Goal: Transaction & Acquisition: Book appointment/travel/reservation

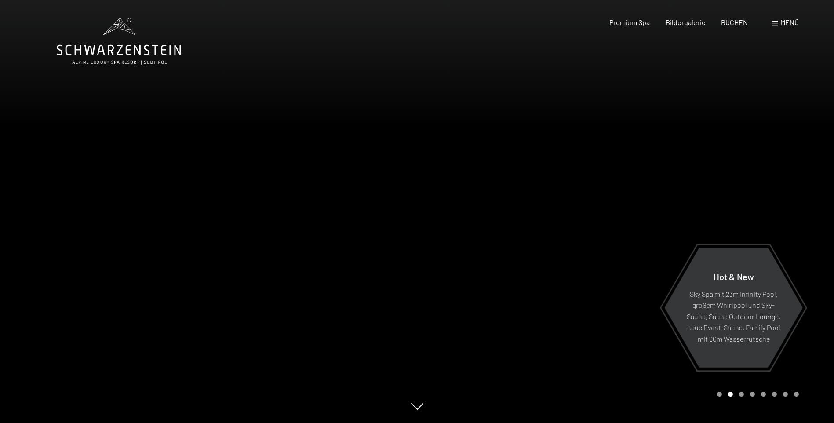
drag, startPoint x: 350, startPoint y: 243, endPoint x: 195, endPoint y: 223, distance: 156.8
click at [195, 223] on div at bounding box center [208, 211] width 417 height 423
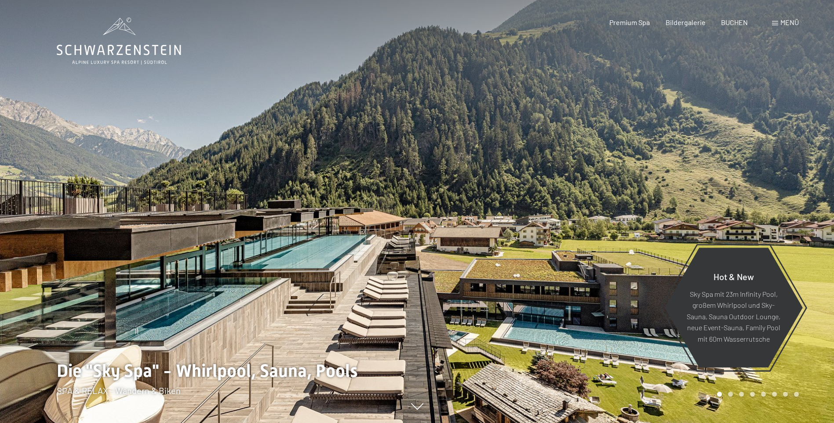
click at [197, 224] on div at bounding box center [208, 211] width 417 height 423
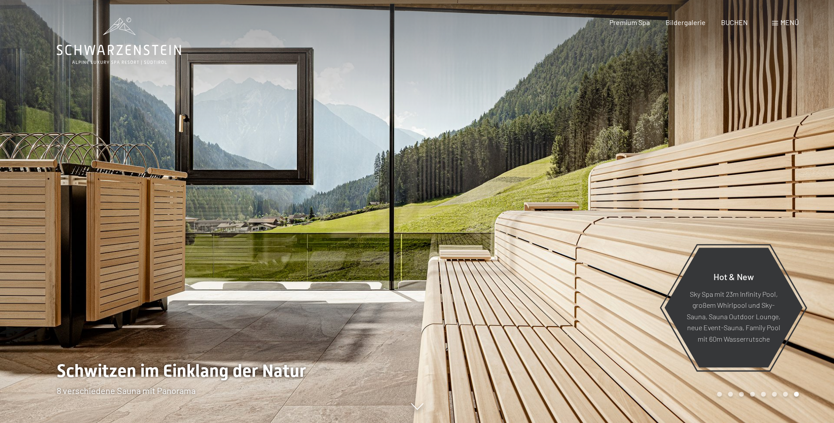
click at [197, 224] on div at bounding box center [208, 211] width 417 height 423
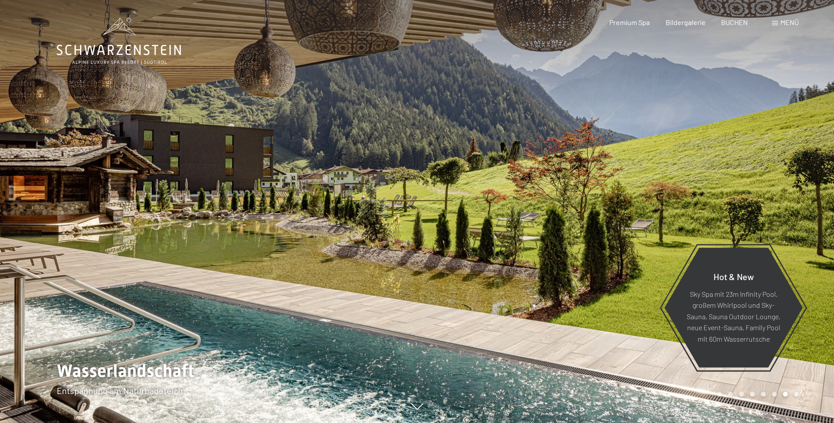
click at [775, 23] on span at bounding box center [775, 23] width 6 height 4
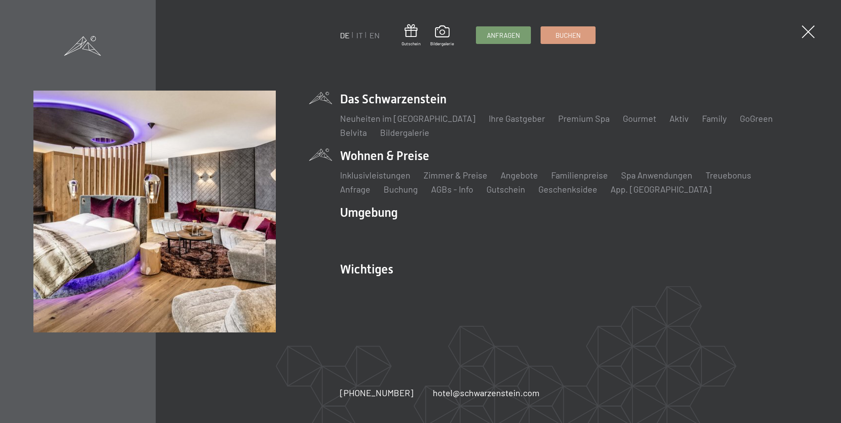
click at [407, 153] on li "Wohnen & Preise Inklusivleistungen Zimmer & Preise Liste Angebote Liste Familie…" at bounding box center [573, 171] width 467 height 48
click at [380, 160] on li "Wohnen & Preise Inklusivleistungen Zimmer & Preise Liste Angebote Liste Familie…" at bounding box center [573, 171] width 467 height 48
click at [359, 157] on li "Wohnen & Preise Inklusivleistungen Zimmer & Preise Liste Angebote Liste Familie…" at bounding box center [573, 171] width 467 height 48
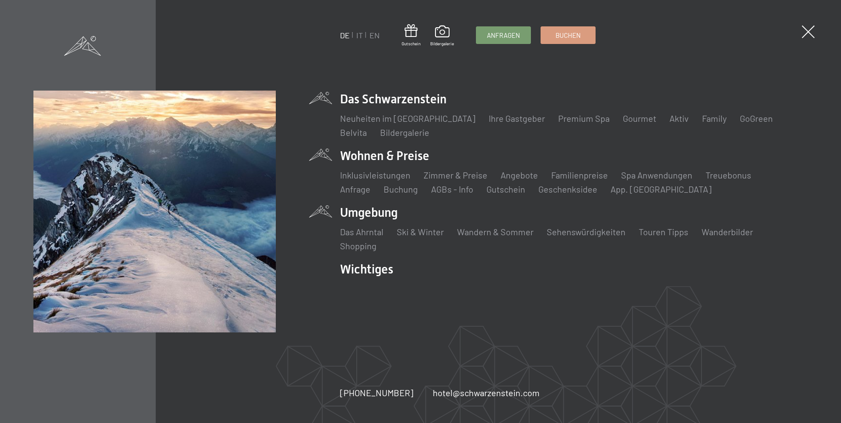
click at [379, 211] on li "Umgebung Das Ahrntal Ski & Winter Skifahren Skischule Wandern & Sommer Wandern …" at bounding box center [573, 228] width 467 height 48
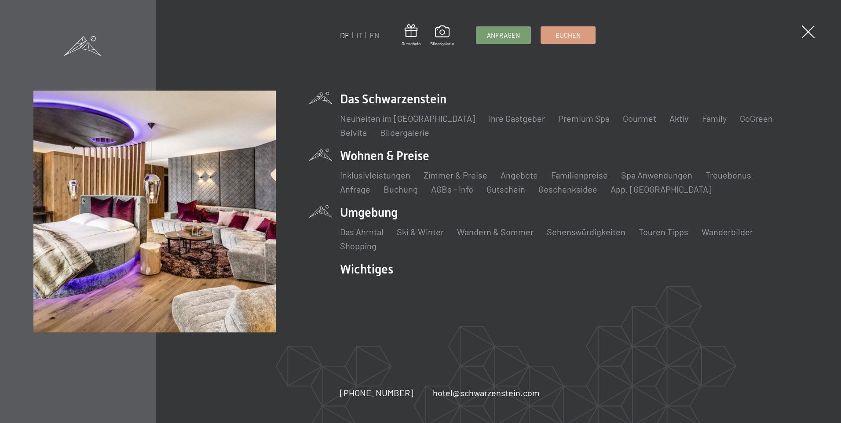
click at [395, 153] on li "Wohnen & Preise Inklusivleistungen Zimmer & Preise Liste Angebote Liste Familie…" at bounding box center [573, 171] width 467 height 48
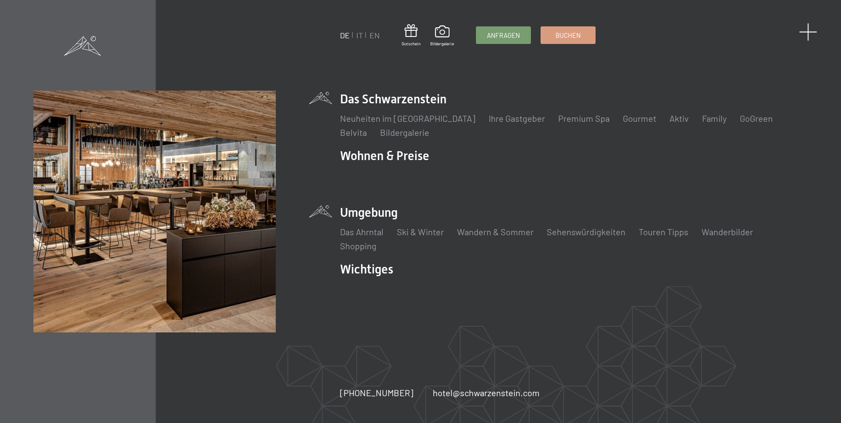
click at [806, 29] on span at bounding box center [808, 32] width 18 height 18
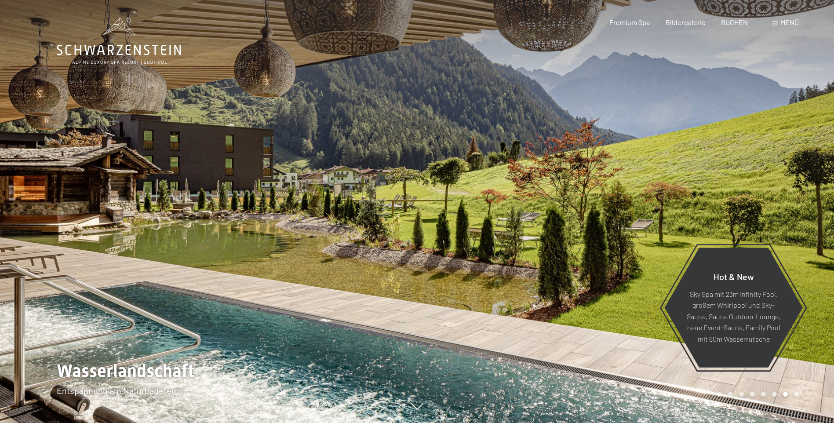
click at [774, 21] on span at bounding box center [775, 23] width 6 height 4
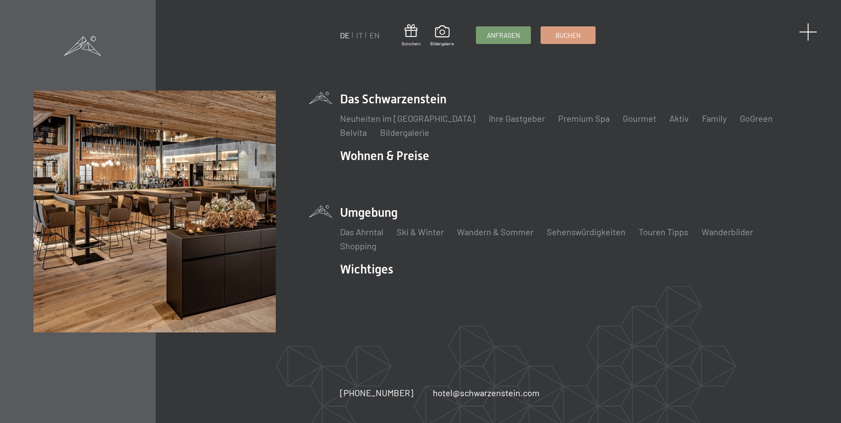
click at [809, 33] on span at bounding box center [808, 32] width 18 height 18
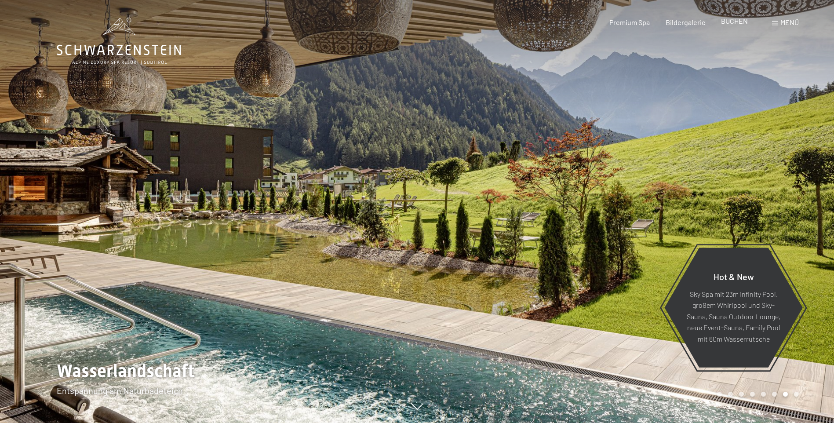
click at [733, 21] on span "BUCHEN" at bounding box center [734, 21] width 27 height 8
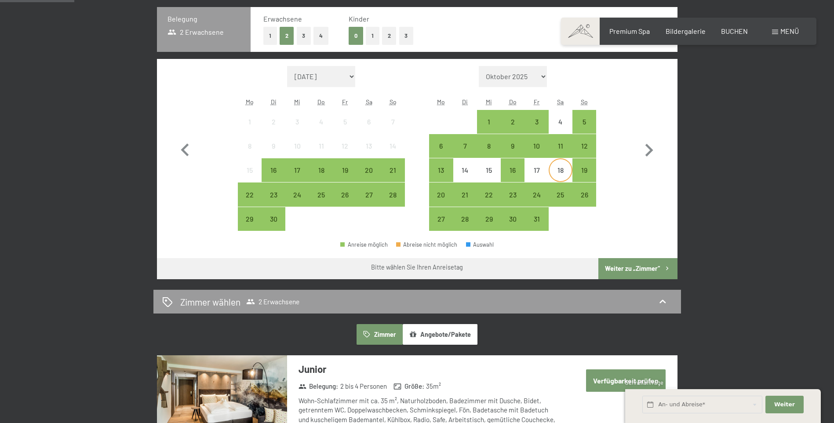
scroll to position [220, 0]
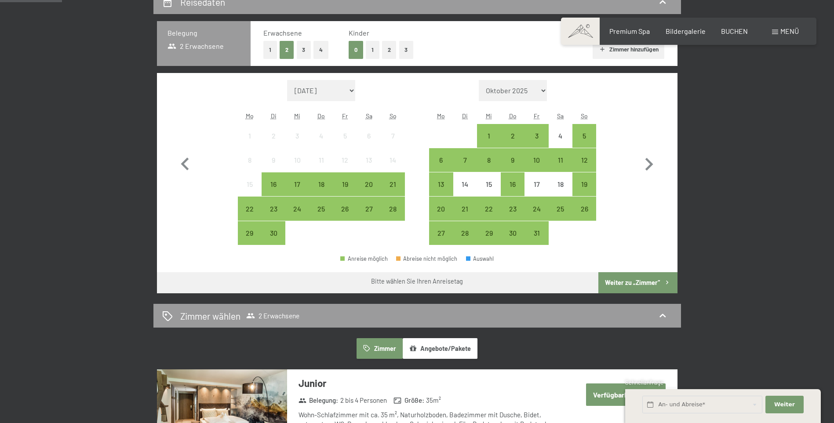
click at [544, 89] on select "[DATE] [DATE] [DATE] [DATE] [DATE] [PERSON_NAME][DATE] [DATE] [DATE] [DATE] [DA…" at bounding box center [513, 90] width 69 height 21
select select "[DATE]"
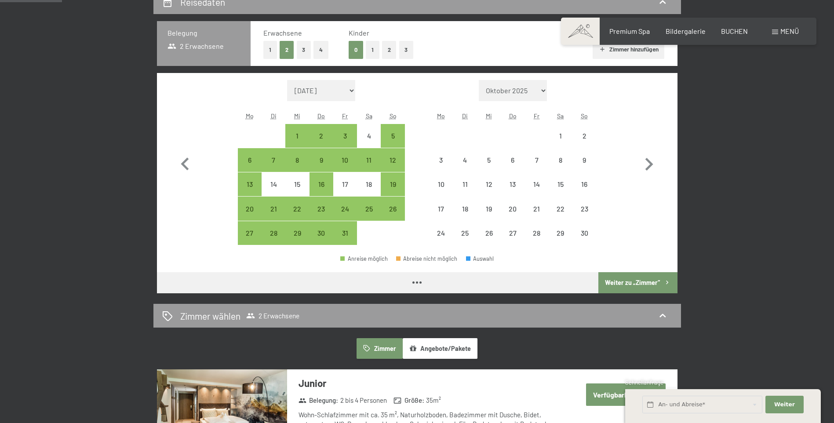
select select "[DATE]"
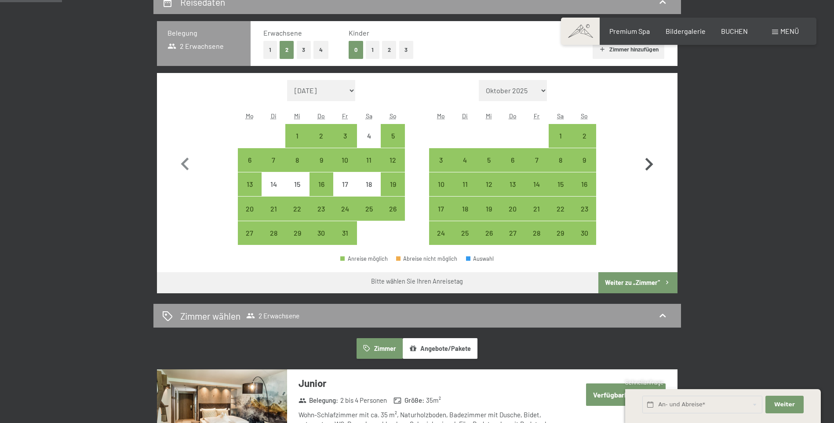
click at [643, 166] on icon "button" at bounding box center [648, 164] width 25 height 25
select select "[DATE]"
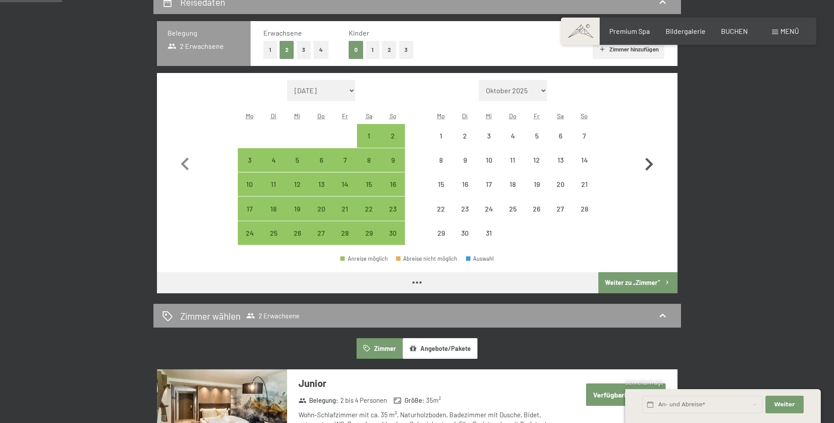
select select "[DATE]"
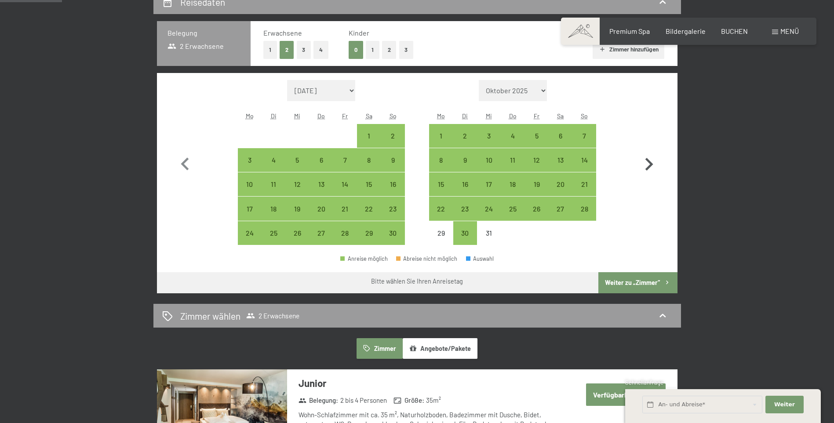
click at [646, 162] on icon "button" at bounding box center [648, 164] width 25 height 25
select select "[DATE]"
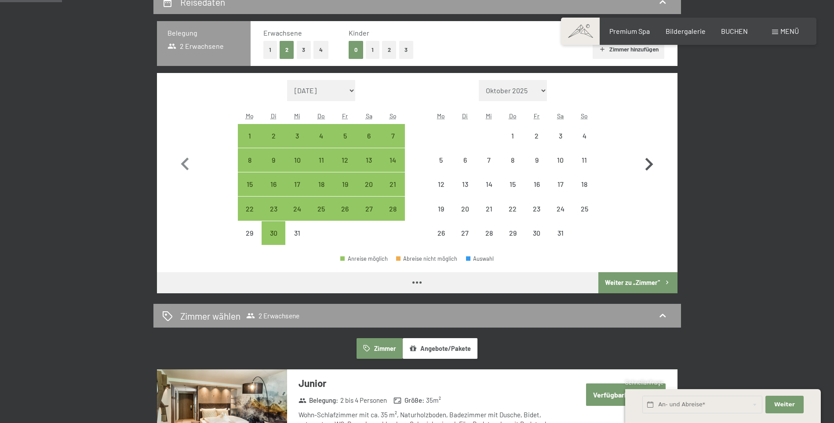
select select "[DATE]"
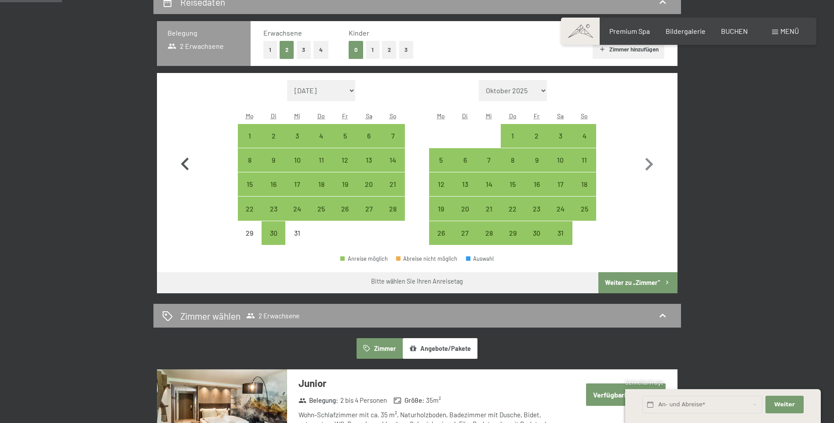
click at [187, 163] on icon "button" at bounding box center [184, 164] width 25 height 25
select select "[DATE]"
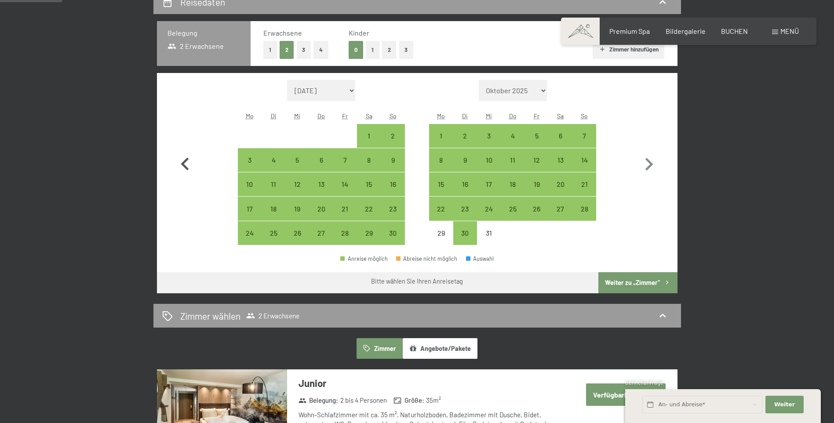
click at [186, 163] on icon "button" at bounding box center [184, 164] width 25 height 25
select select "[DATE]"
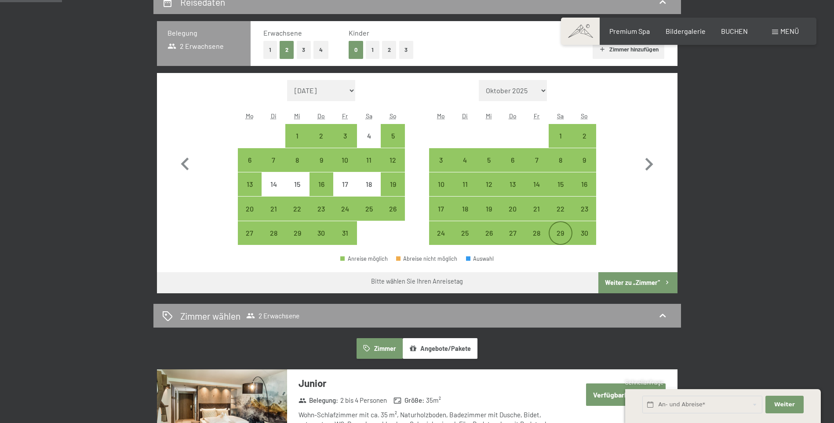
click at [557, 235] on div "29" at bounding box center [561, 240] width 22 height 22
select select "[DATE]"
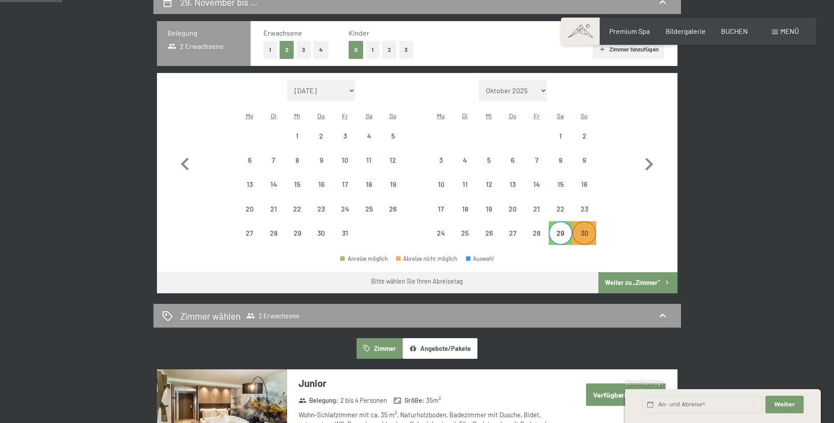
click at [588, 237] on div "30" at bounding box center [584, 240] width 22 height 22
select select "[DATE]"
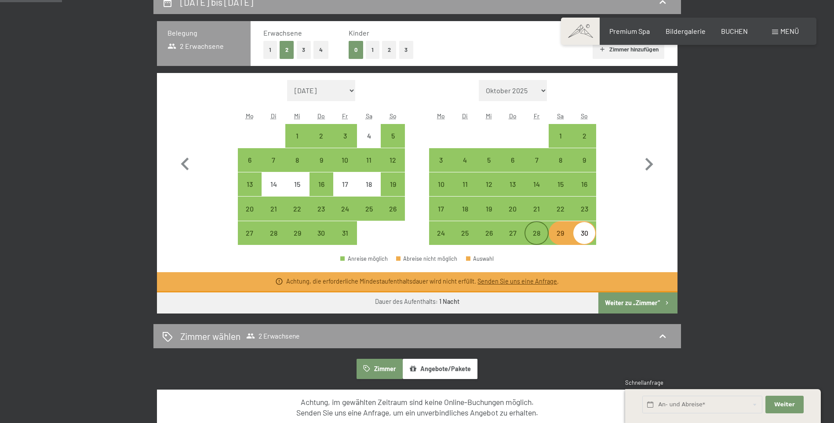
click at [533, 237] on div "28" at bounding box center [536, 240] width 22 height 22
select select "[DATE]"
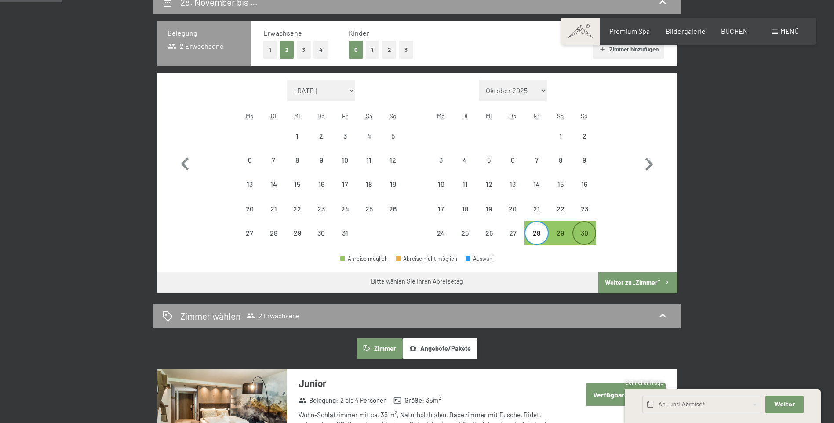
click at [584, 238] on div "30" at bounding box center [584, 240] width 22 height 22
select select "[DATE]"
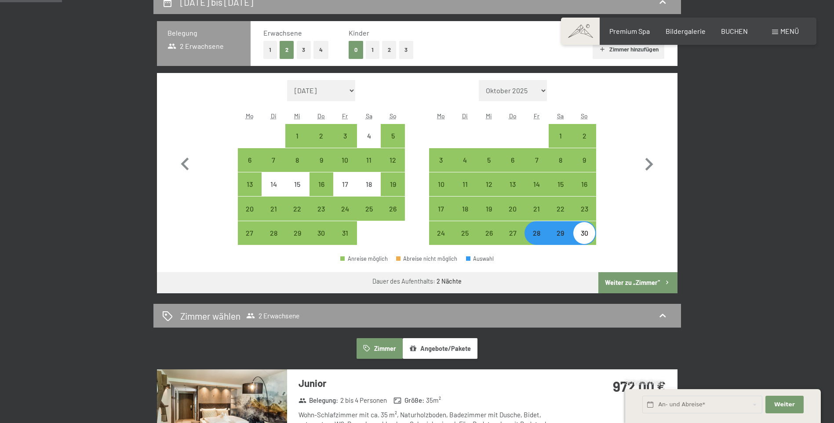
click at [645, 283] on button "Weiter zu „Zimmer“" at bounding box center [637, 282] width 79 height 21
select select "[DATE]"
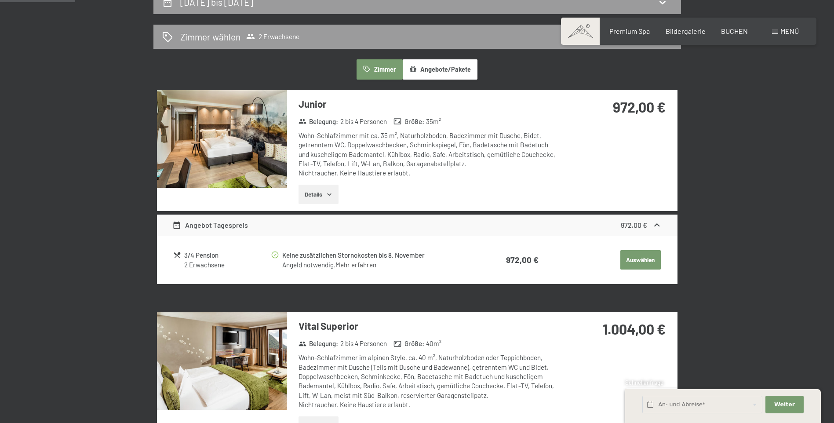
scroll to position [210, 0]
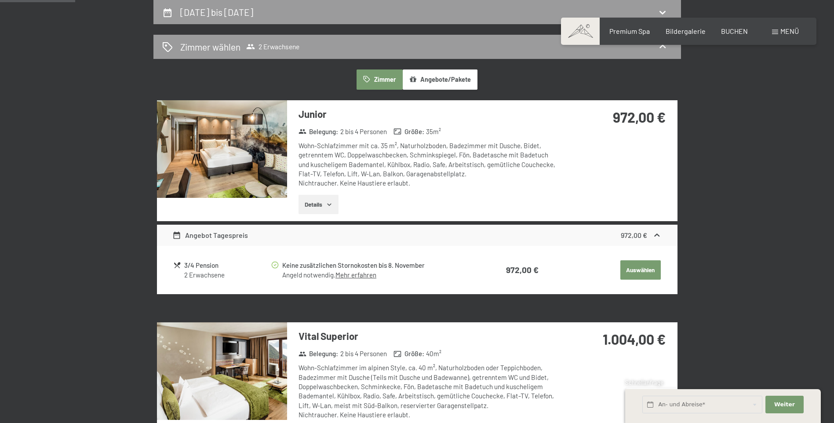
click at [512, 353] on div "Belegung : 2 bis 4 Personen Größe : 40 m²" at bounding box center [426, 353] width 262 height 11
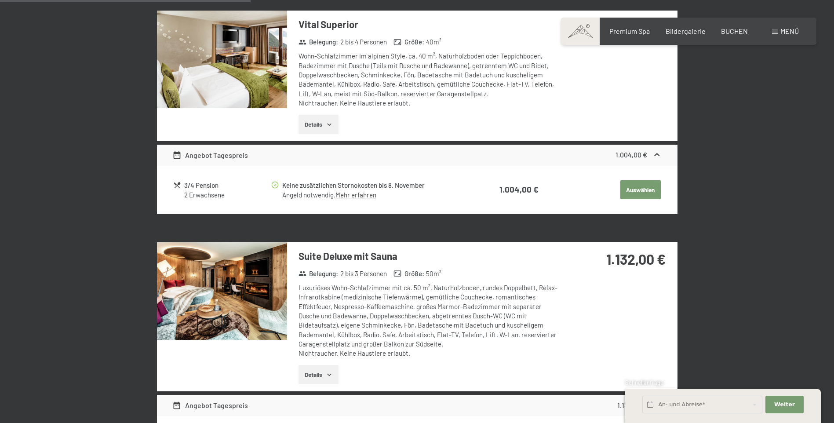
scroll to position [659, 0]
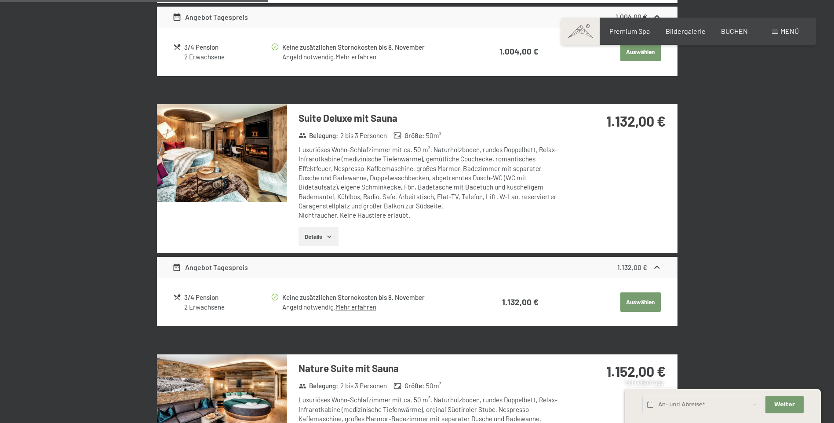
click at [641, 299] on button "Auswählen" at bounding box center [640, 301] width 40 height 19
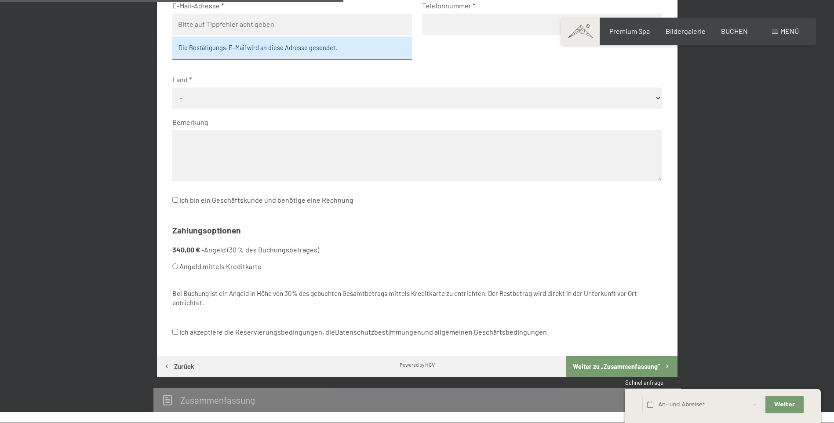
scroll to position [386, 0]
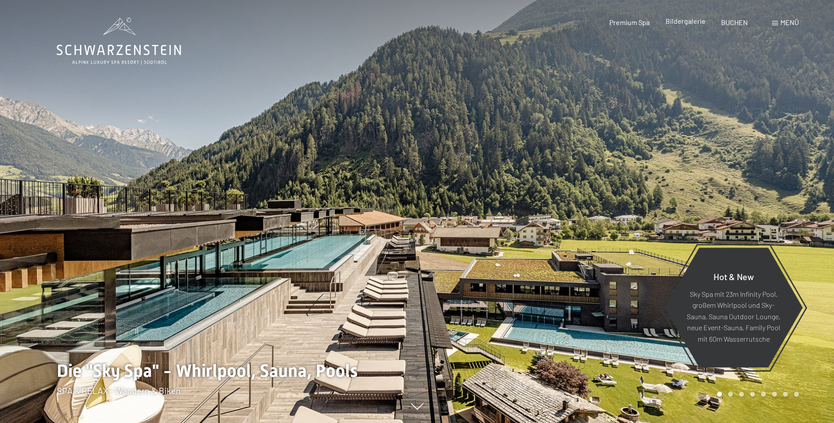
click at [669, 19] on span "Bildergalerie" at bounding box center [686, 21] width 40 height 8
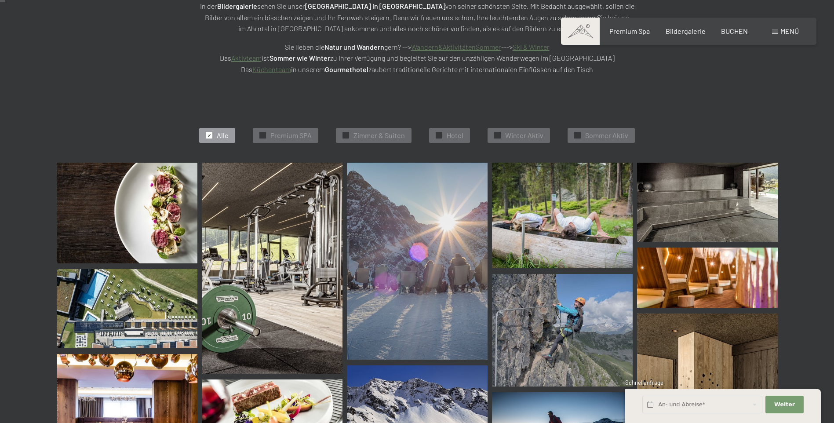
scroll to position [176, 0]
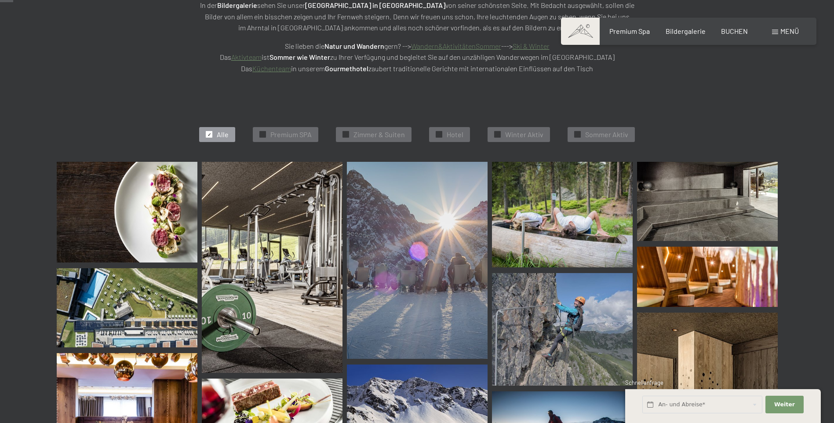
click at [157, 232] on img at bounding box center [127, 212] width 141 height 101
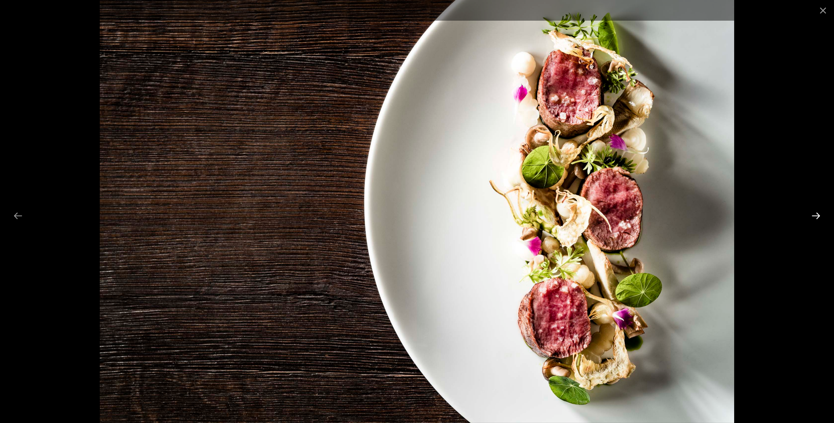
click at [817, 218] on button "Next slide" at bounding box center [816, 215] width 18 height 17
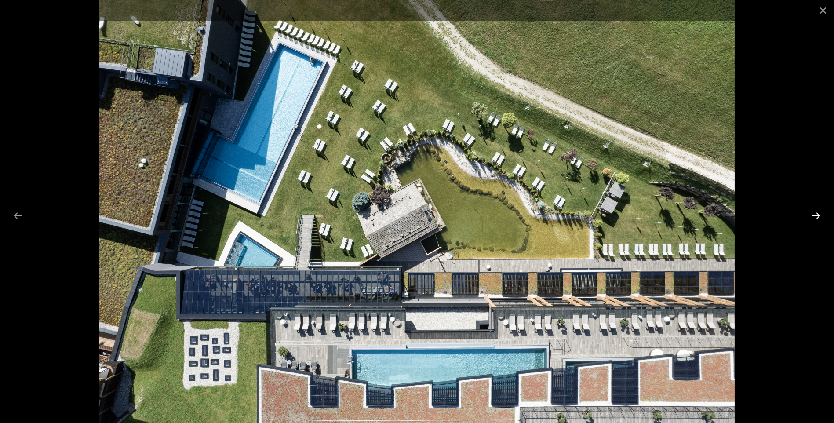
click at [817, 218] on button "Next slide" at bounding box center [816, 215] width 18 height 17
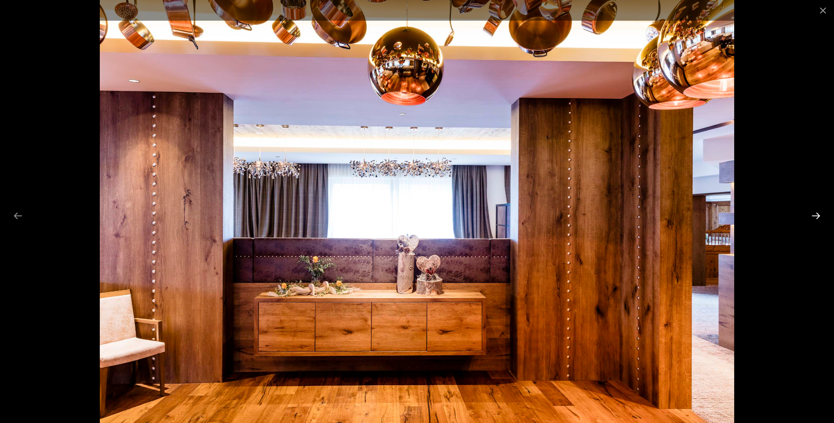
click at [817, 218] on button "Next slide" at bounding box center [816, 215] width 18 height 17
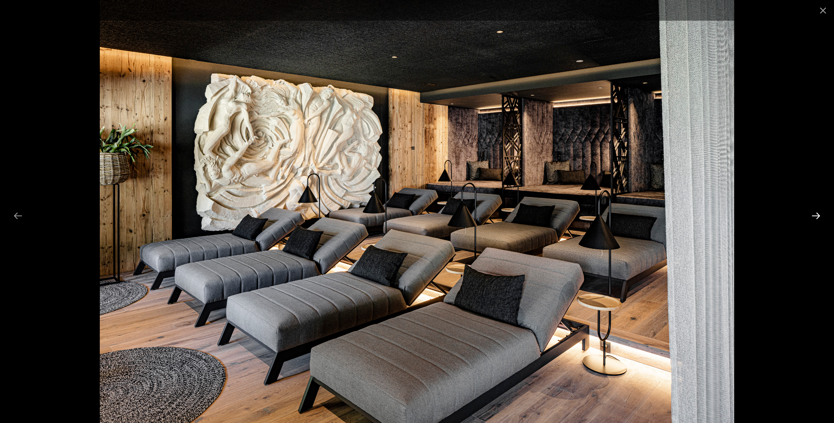
click at [817, 218] on button "Next slide" at bounding box center [816, 215] width 18 height 17
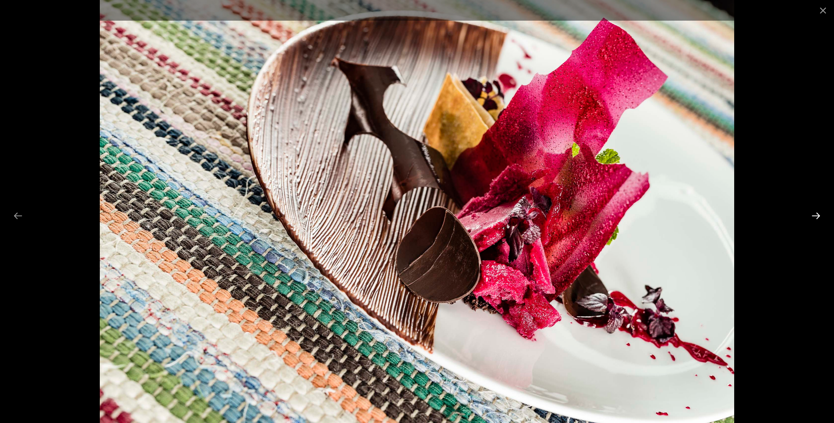
click at [817, 218] on button "Next slide" at bounding box center [816, 215] width 18 height 17
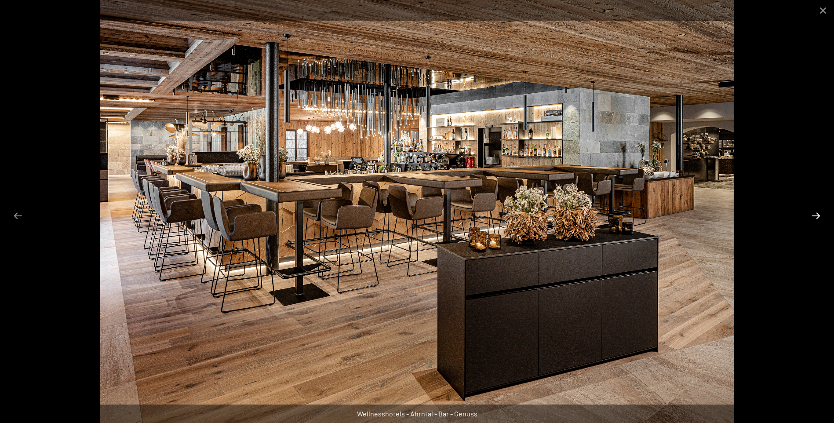
click at [817, 218] on button "Next slide" at bounding box center [816, 215] width 18 height 17
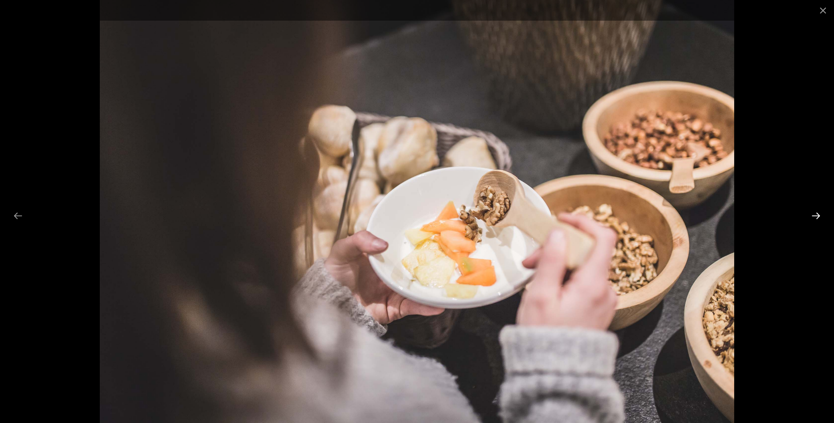
click at [817, 218] on button "Next slide" at bounding box center [816, 215] width 18 height 17
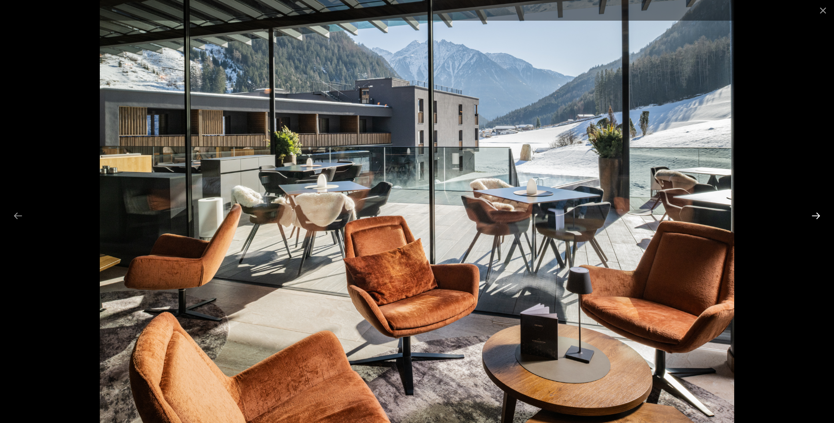
click at [817, 218] on button "Next slide" at bounding box center [816, 215] width 18 height 17
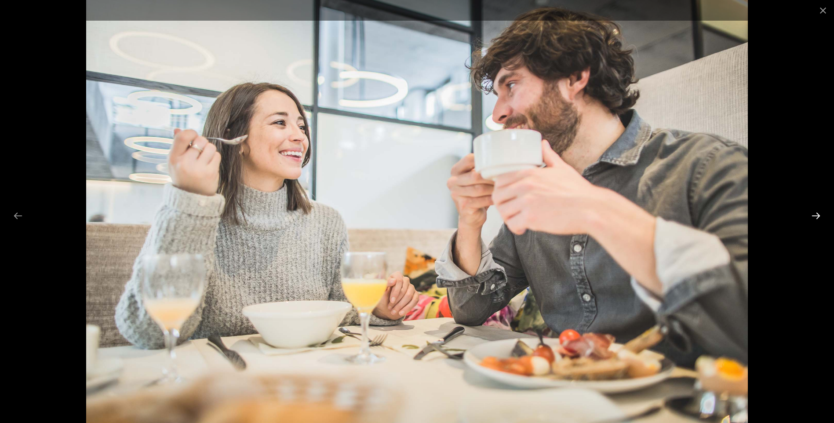
click at [817, 218] on button "Next slide" at bounding box center [816, 215] width 18 height 17
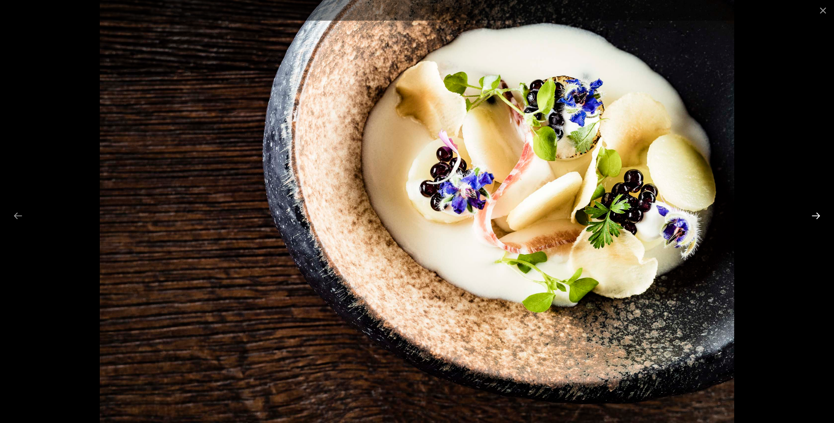
click at [817, 218] on button "Next slide" at bounding box center [816, 215] width 18 height 17
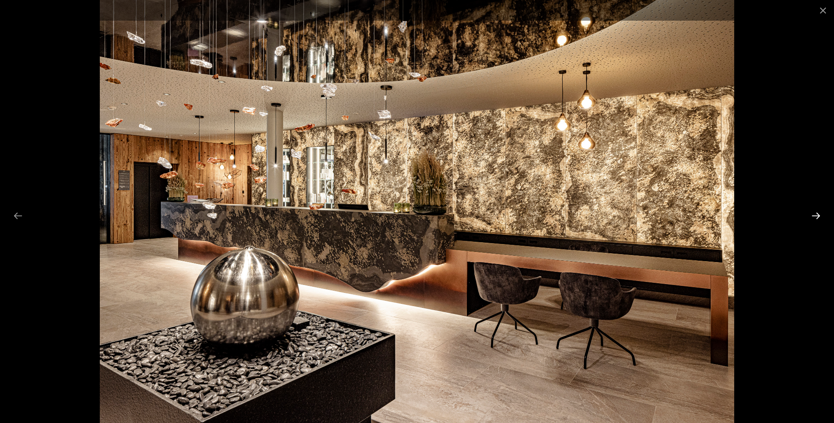
click at [817, 218] on button "Next slide" at bounding box center [816, 215] width 18 height 17
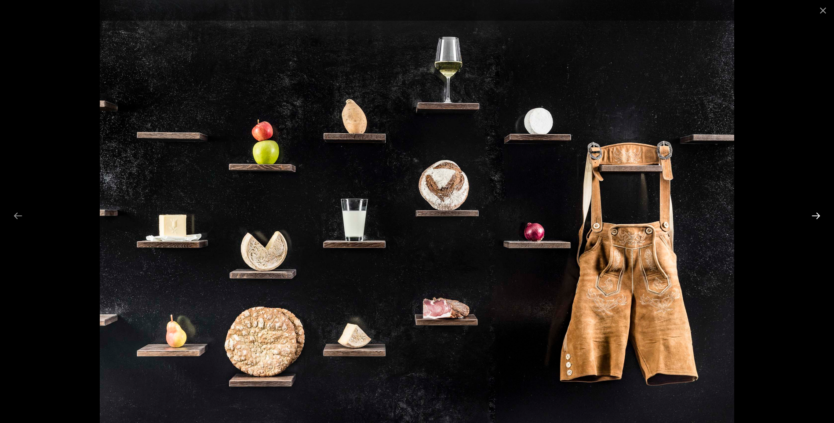
click at [817, 218] on button "Next slide" at bounding box center [816, 215] width 18 height 17
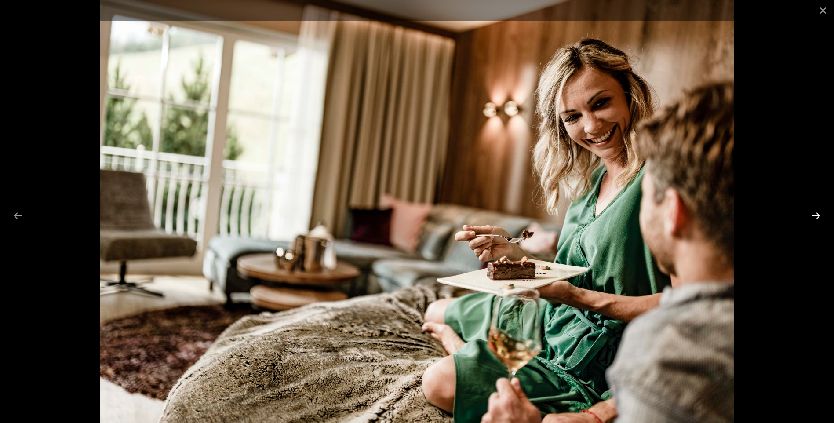
click at [817, 218] on button "Next slide" at bounding box center [816, 215] width 18 height 17
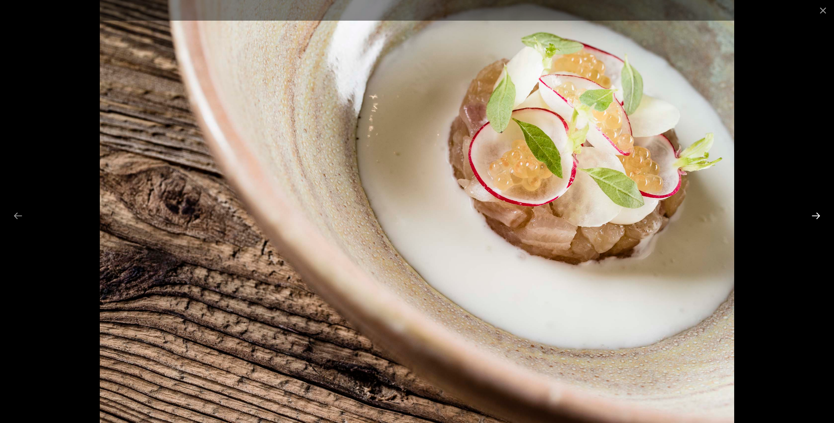
click at [817, 218] on button "Next slide" at bounding box center [816, 215] width 18 height 17
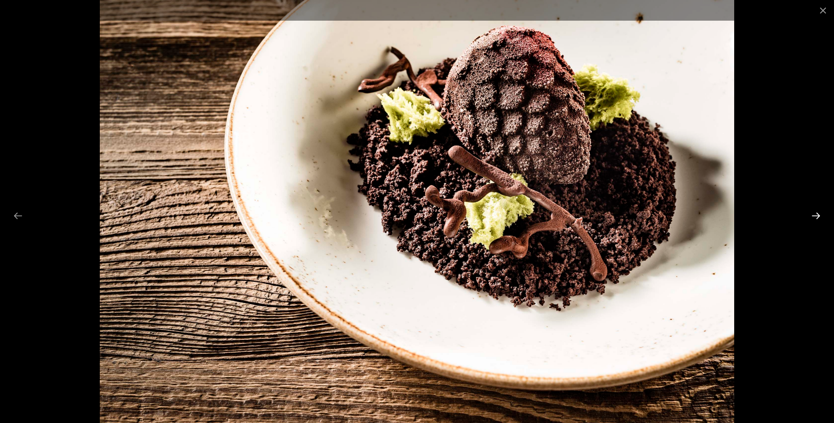
click at [817, 218] on button "Next slide" at bounding box center [816, 215] width 18 height 17
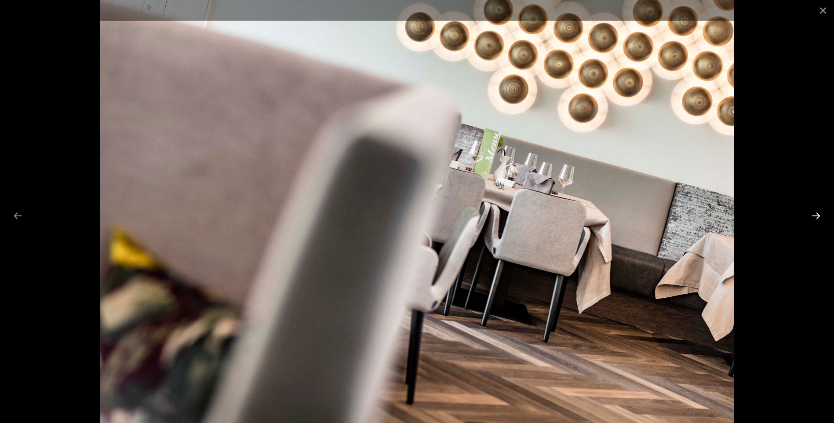
click at [817, 218] on button "Next slide" at bounding box center [816, 215] width 18 height 17
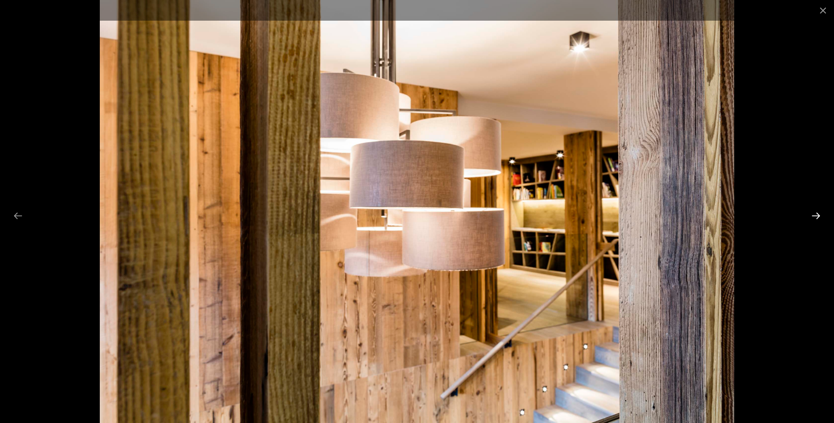
click at [817, 218] on button "Next slide" at bounding box center [816, 215] width 18 height 17
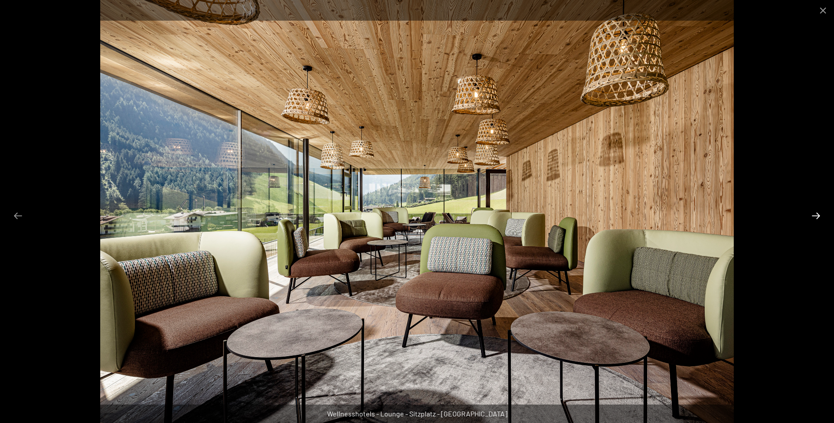
click at [817, 218] on button "Next slide" at bounding box center [816, 215] width 18 height 17
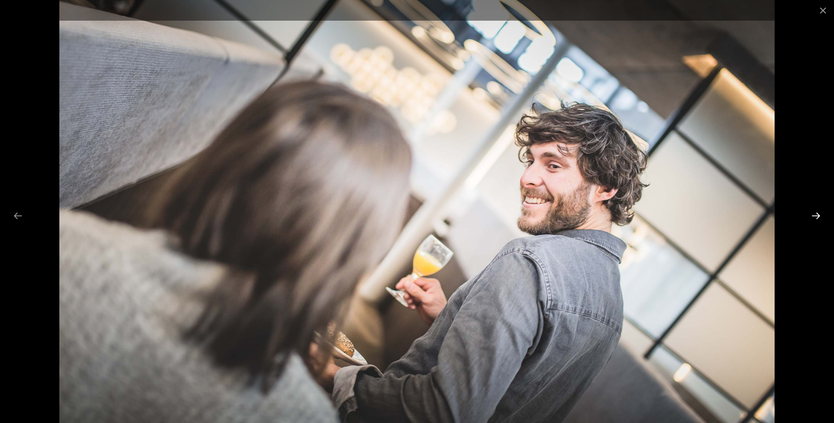
click at [817, 218] on button "Next slide" at bounding box center [816, 215] width 18 height 17
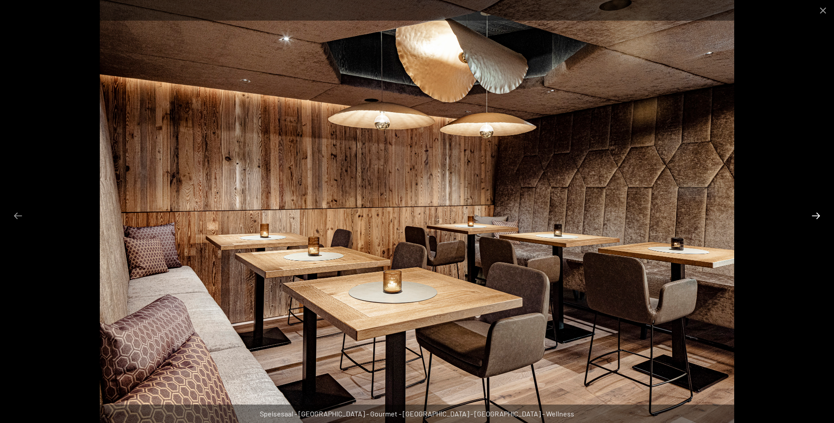
click at [817, 218] on button "Next slide" at bounding box center [816, 215] width 18 height 17
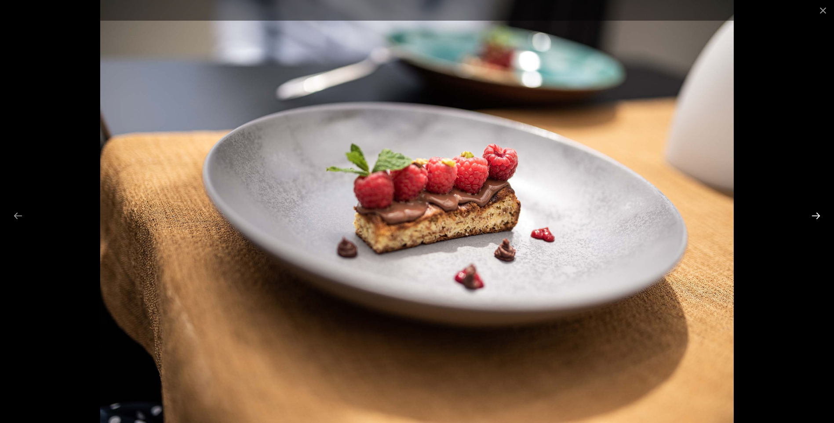
click at [817, 218] on button "Next slide" at bounding box center [816, 215] width 18 height 17
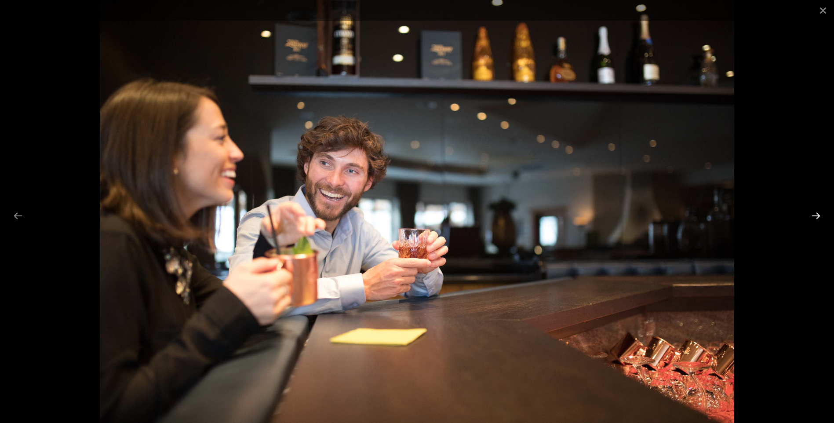
click at [817, 218] on button "Next slide" at bounding box center [816, 215] width 18 height 17
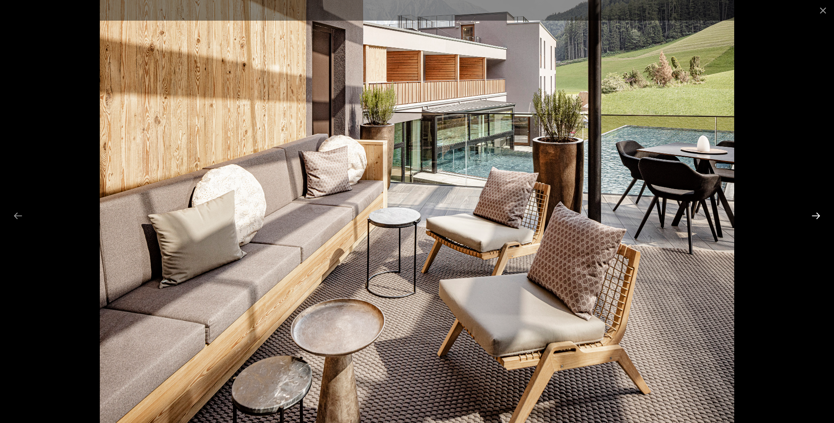
click at [817, 218] on button "Next slide" at bounding box center [816, 215] width 18 height 17
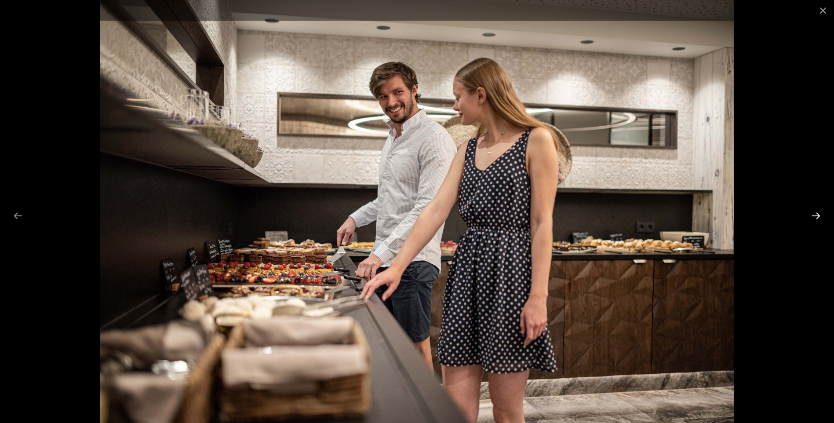
click at [817, 218] on button "Next slide" at bounding box center [816, 215] width 18 height 17
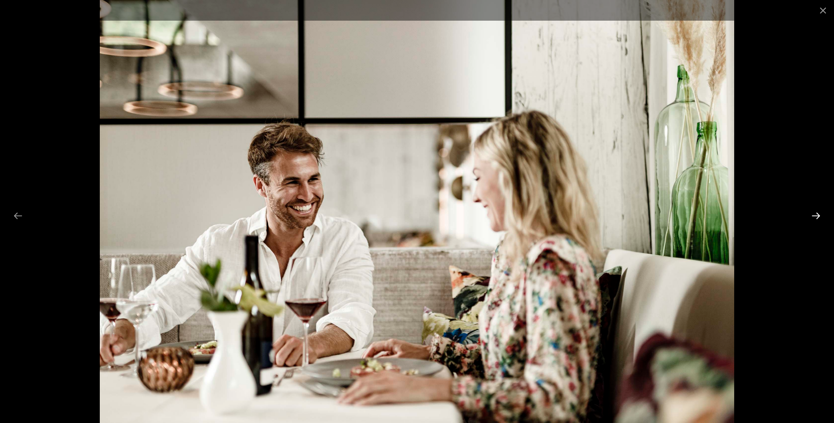
click at [817, 218] on button "Next slide" at bounding box center [816, 215] width 18 height 17
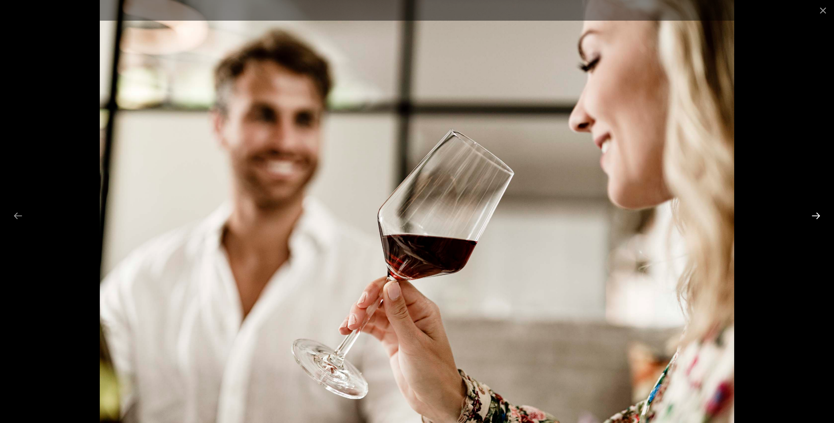
click at [817, 218] on button "Next slide" at bounding box center [816, 215] width 18 height 17
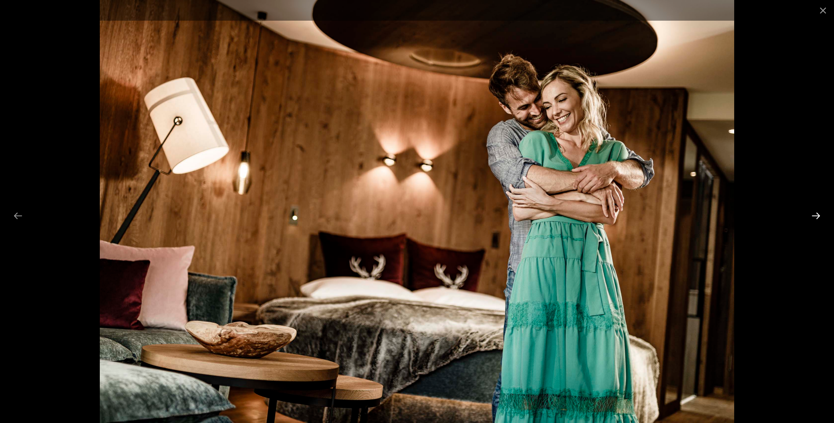
click at [817, 218] on button "Next slide" at bounding box center [816, 215] width 18 height 17
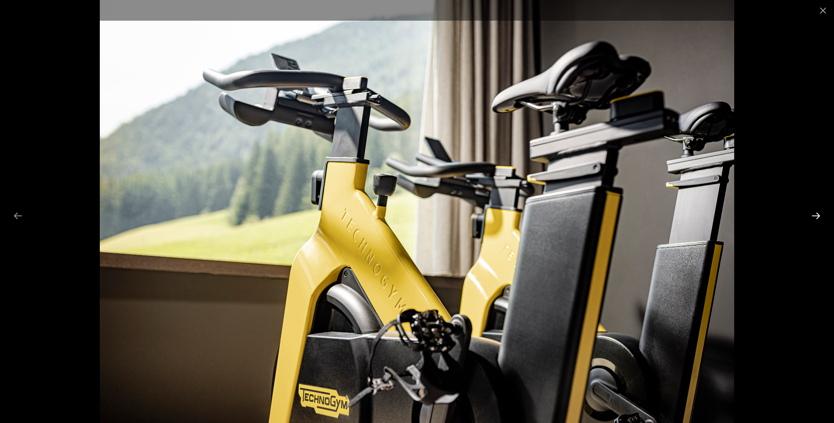
click at [817, 218] on button "Next slide" at bounding box center [816, 215] width 18 height 17
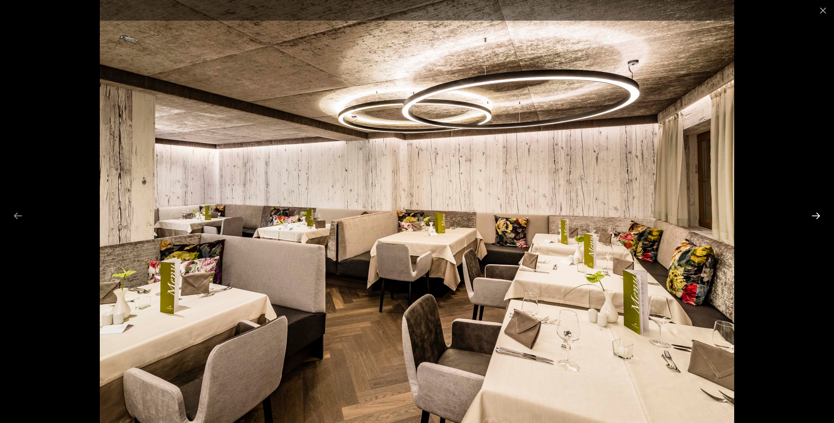
click at [817, 218] on button "Next slide" at bounding box center [816, 215] width 18 height 17
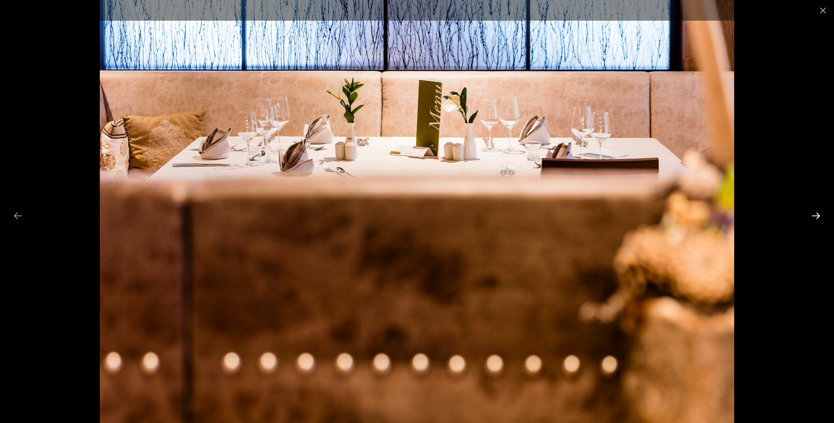
click at [817, 218] on button "Next slide" at bounding box center [816, 215] width 18 height 17
